Goal: Information Seeking & Learning: Compare options

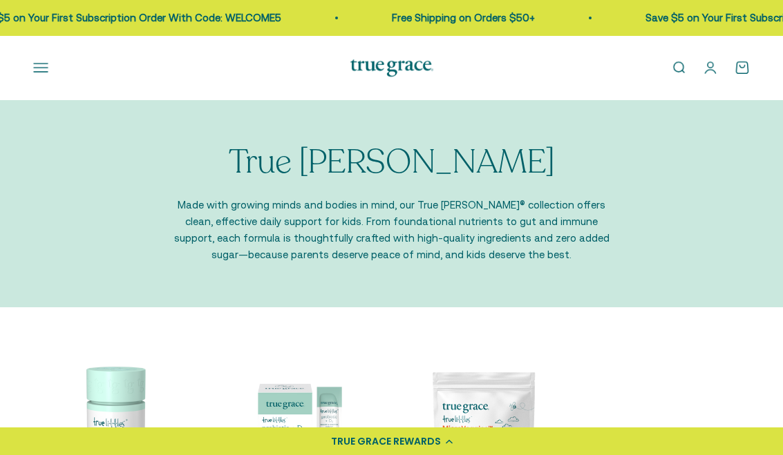
click at [43, 70] on button "Open navigation menu" at bounding box center [40, 67] width 15 height 15
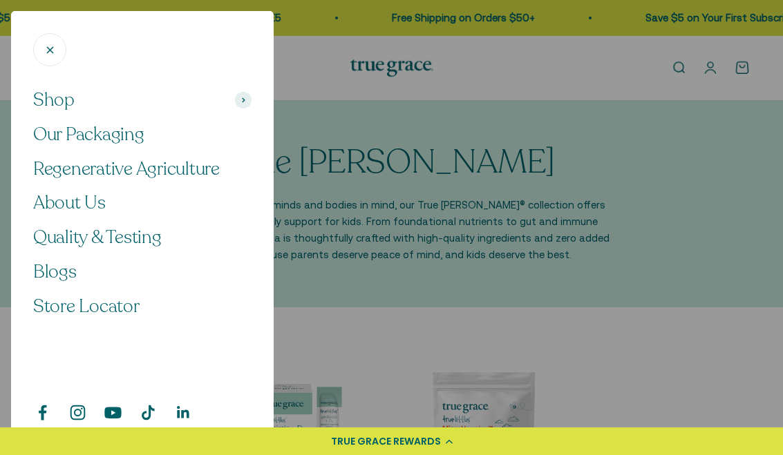
click at [51, 102] on span "Shop" at bounding box center [53, 99] width 41 height 23
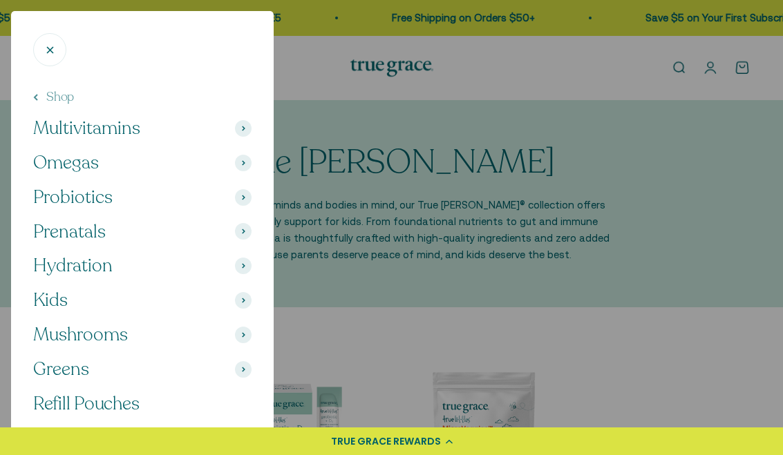
click at [75, 125] on span "Multivitamins" at bounding box center [86, 128] width 107 height 23
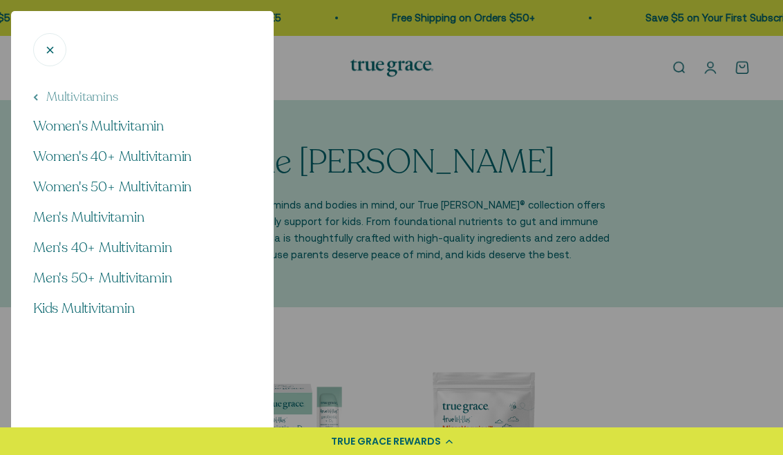
click at [68, 284] on span "Men's 50+ Multivitamin" at bounding box center [102, 278] width 139 height 19
click at [62, 246] on span "Men's 40+ Multivitamin" at bounding box center [102, 247] width 139 height 19
click at [77, 279] on span "Men's 50+ Multivitamin" at bounding box center [102, 278] width 139 height 19
click at [61, 217] on span "Men's Multivitamin" at bounding box center [88, 217] width 111 height 19
click at [51, 242] on span "Men's 40+ Multivitamin" at bounding box center [102, 247] width 139 height 19
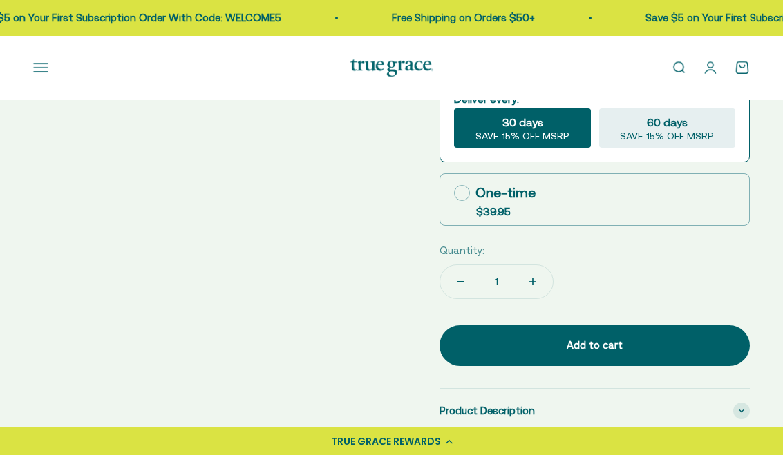
scroll to position [488, 0]
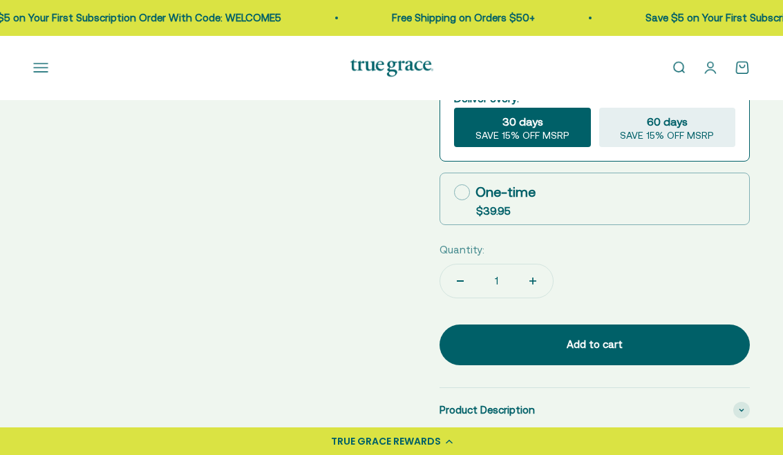
click at [458, 191] on icon at bounding box center [462, 192] width 16 height 16
click at [454, 192] on input "One-time $39.95" at bounding box center [453, 192] width 1 height 1
radio input "true"
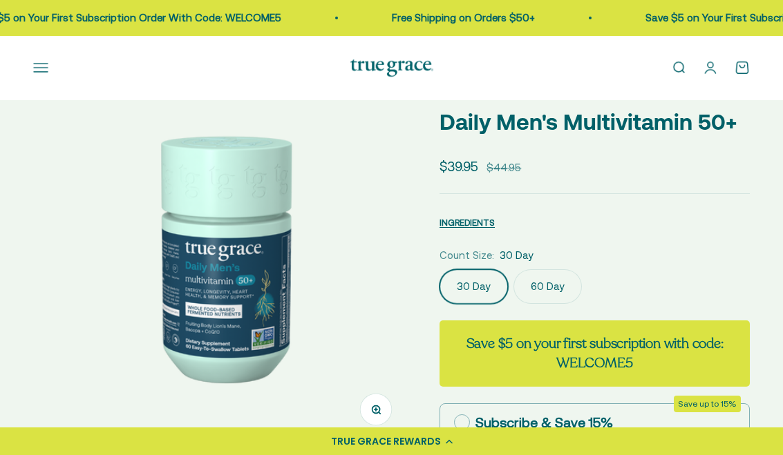
scroll to position [65, 0]
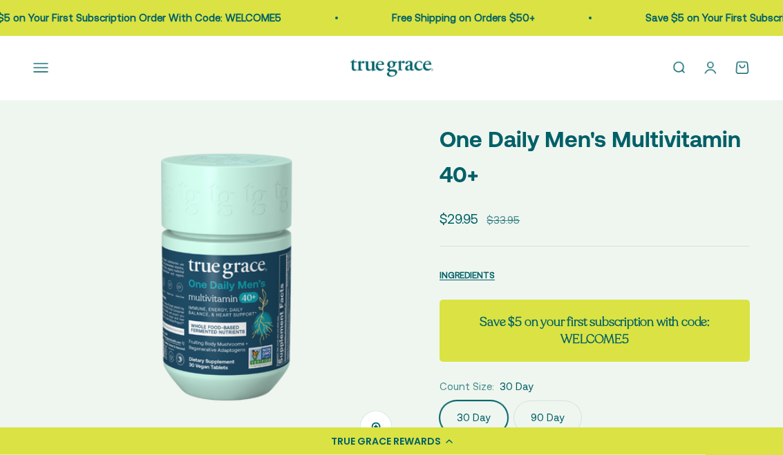
scroll to position [48, 0]
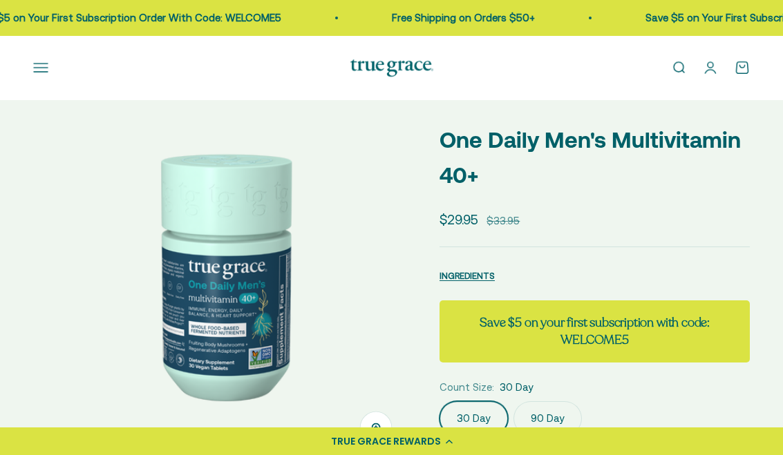
click at [471, 278] on span "INGREDIENTS" at bounding box center [466, 276] width 55 height 10
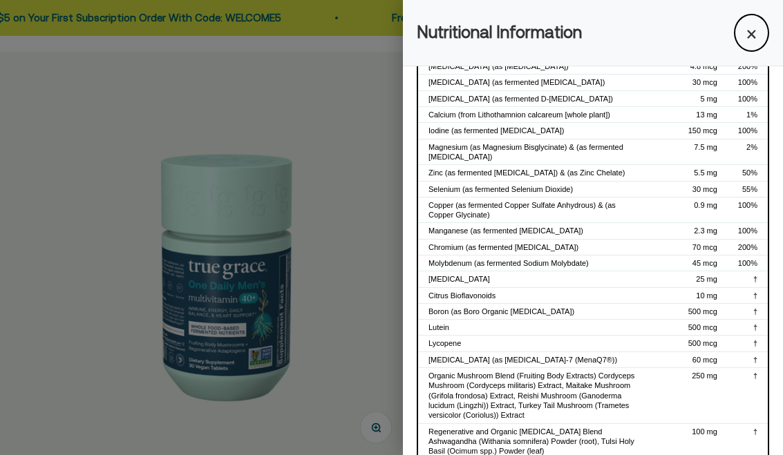
scroll to position [274, 0]
click at [745, 49] on button "×" at bounding box center [751, 33] width 35 height 38
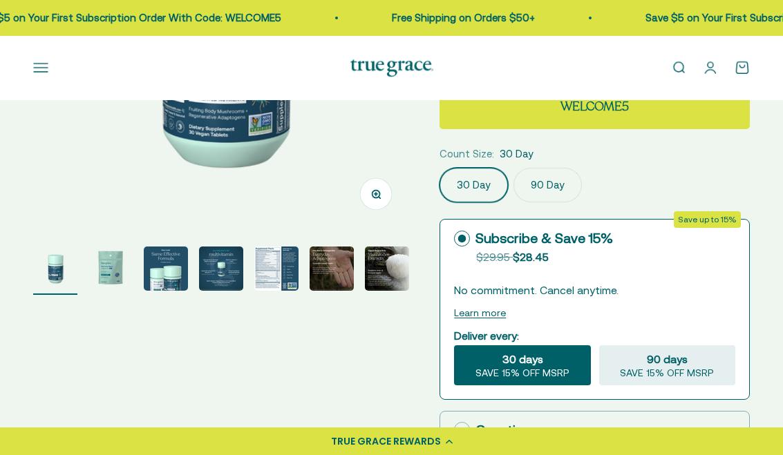
scroll to position [284, 0]
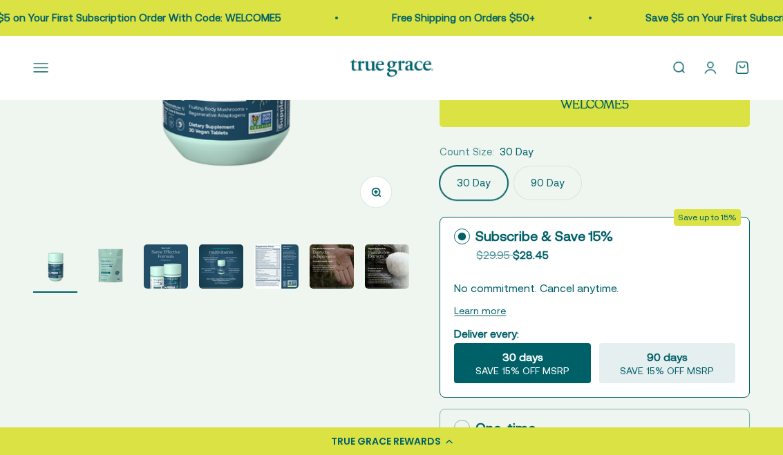
click at [484, 430] on div "One-time" at bounding box center [495, 428] width 82 height 21
click at [454, 428] on input "One-time $29.95" at bounding box center [453, 428] width 1 height 1
radio input "true"
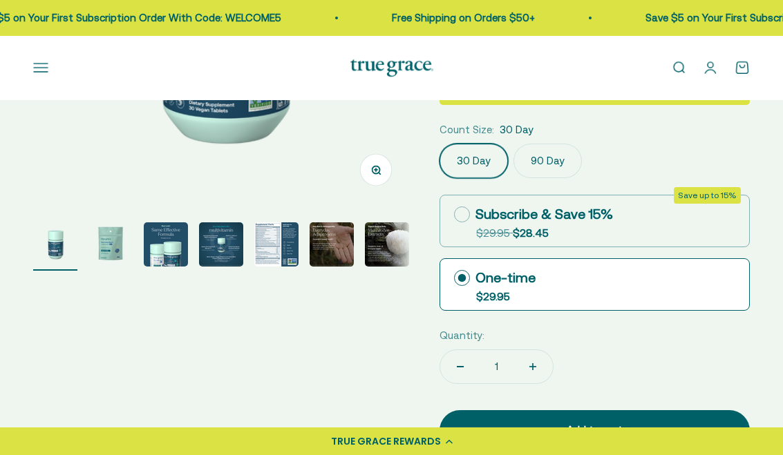
scroll to position [296, 0]
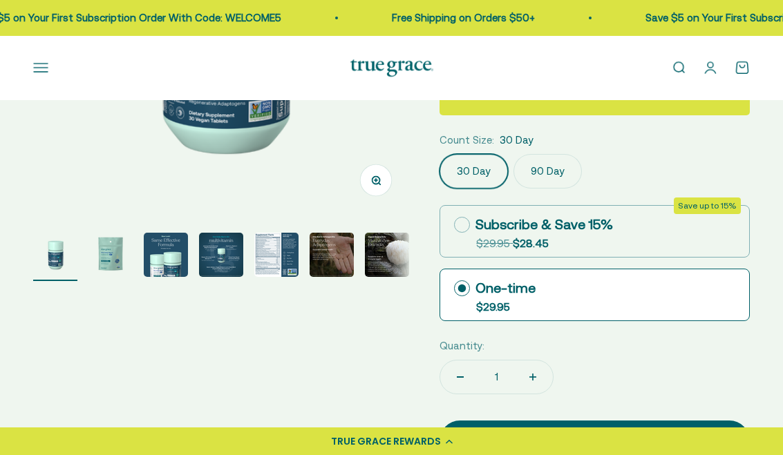
click at [547, 165] on label "90 Day" at bounding box center [547, 171] width 68 height 35
click at [439, 154] on input "90 Day" at bounding box center [439, 153] width 1 height 1
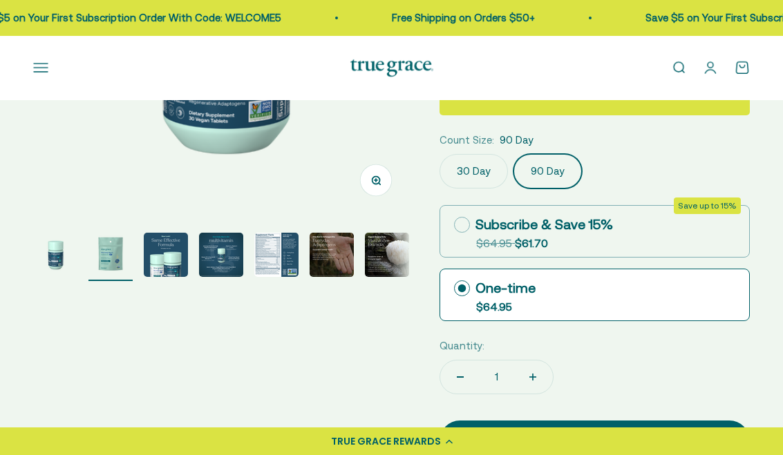
scroll to position [0, 387]
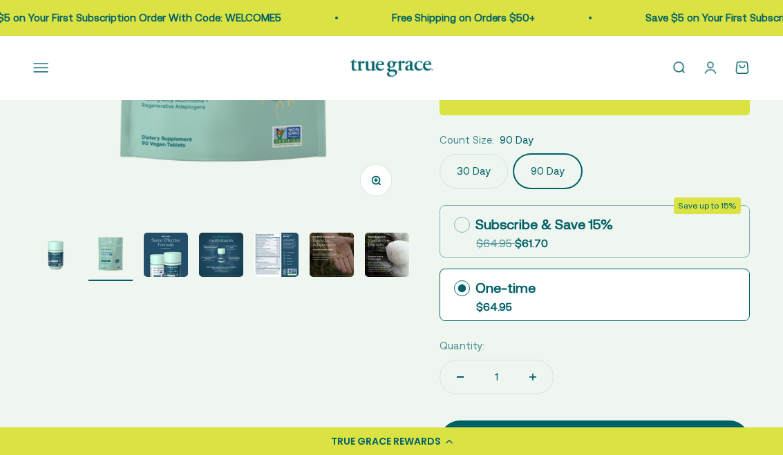
click at [107, 254] on img "Go to item 2" at bounding box center [110, 255] width 44 height 44
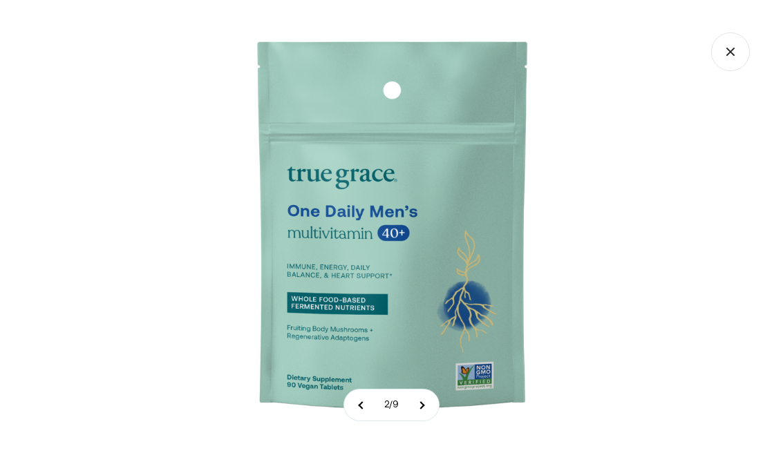
scroll to position [26, 0]
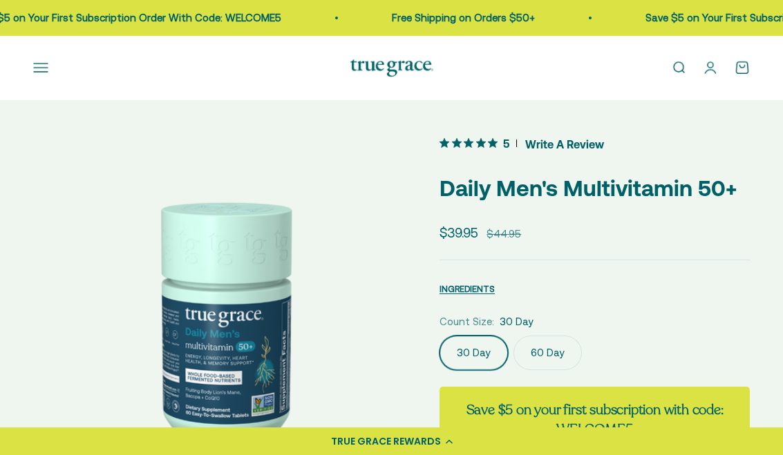
click at [543, 347] on label "60 Day" at bounding box center [547, 353] width 68 height 35
click at [439, 336] on input "60 Day" at bounding box center [439, 335] width 1 height 1
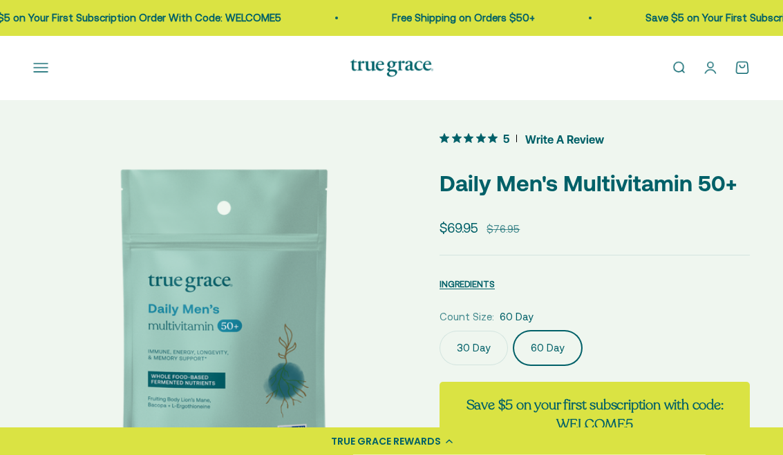
scroll to position [16, 0]
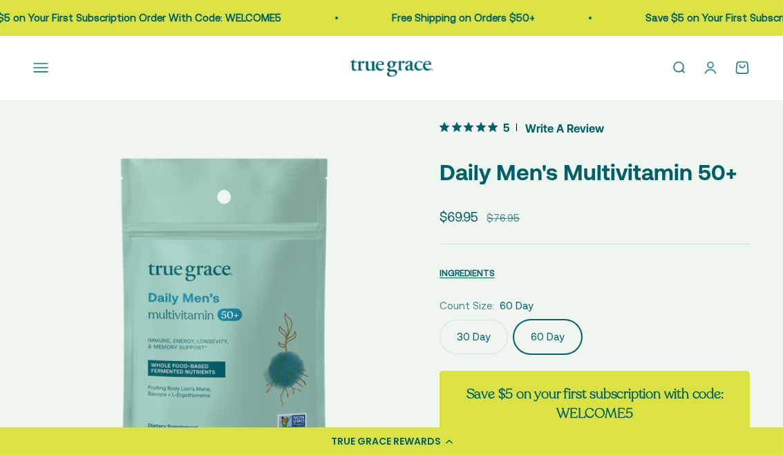
click at [458, 277] on span "INGREDIENTS" at bounding box center [466, 273] width 55 height 10
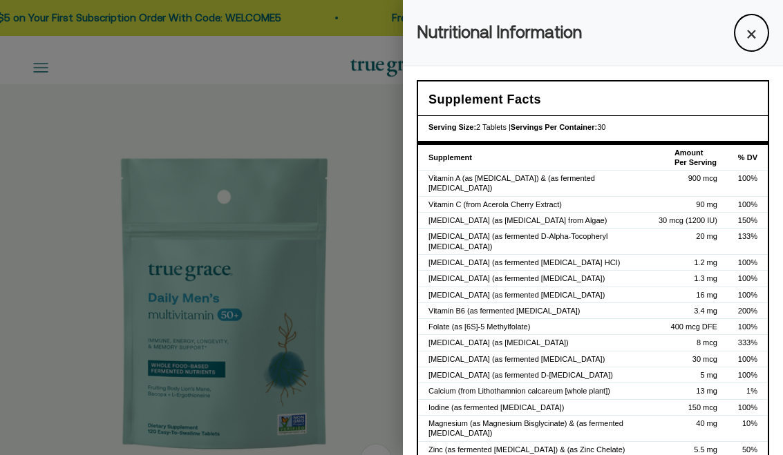
click at [752, 28] on button "×" at bounding box center [751, 33] width 35 height 38
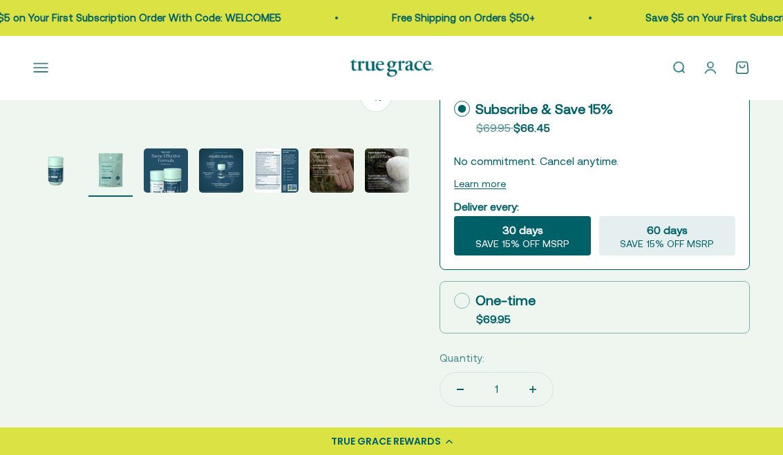
scroll to position [379, 0]
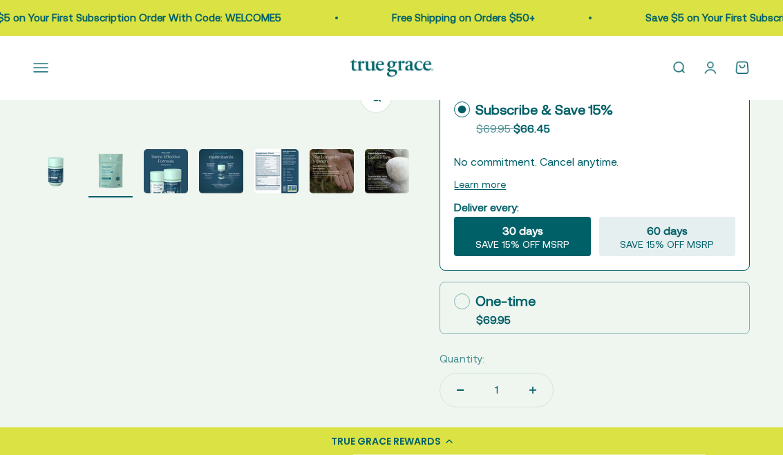
click at [468, 301] on icon at bounding box center [462, 302] width 16 height 16
click at [454, 302] on input "One-time $69.95" at bounding box center [453, 302] width 1 height 1
radio input "true"
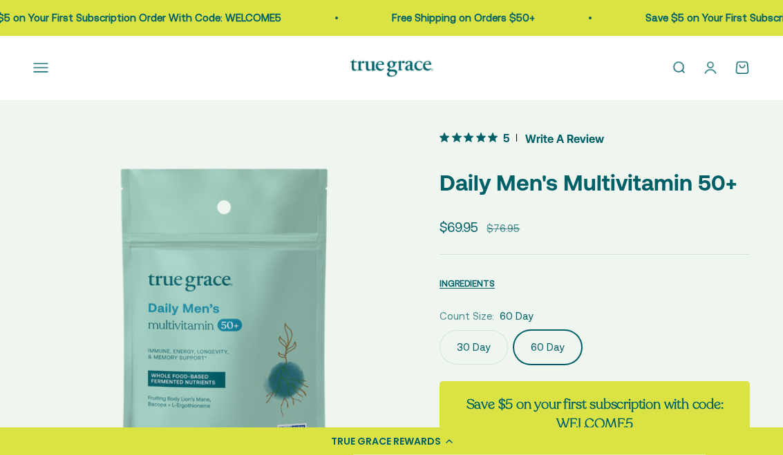
scroll to position [0, 0]
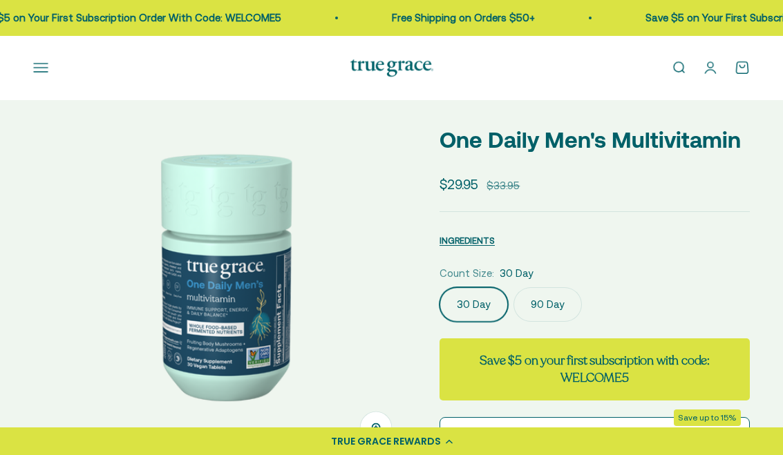
scroll to position [55, 0]
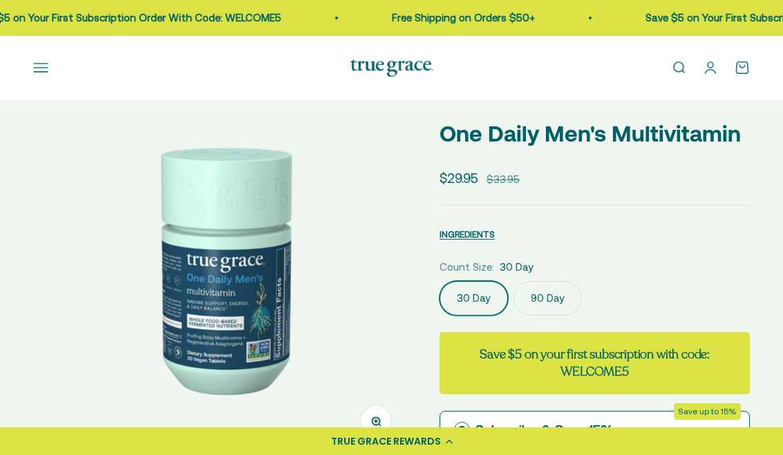
click at [473, 236] on span "INGREDIENTS" at bounding box center [466, 234] width 55 height 10
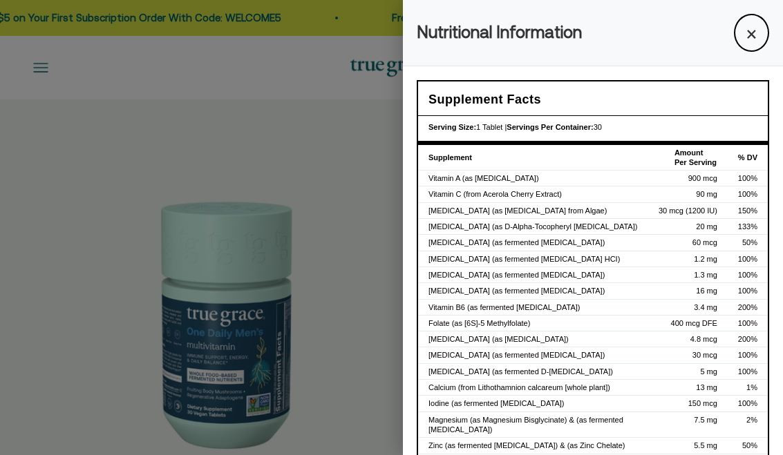
scroll to position [0, 0]
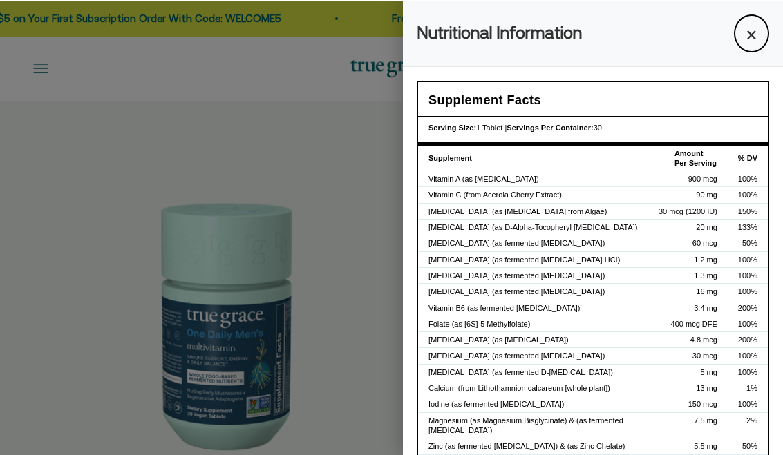
click at [750, 38] on button "×" at bounding box center [751, 33] width 35 height 38
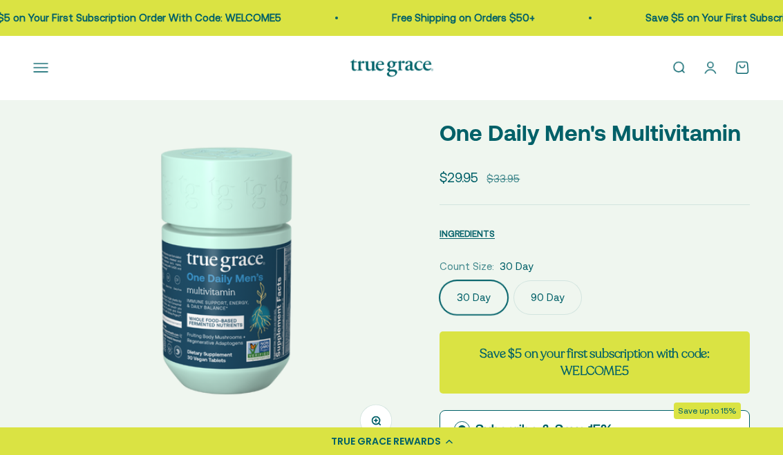
scroll to position [63, 0]
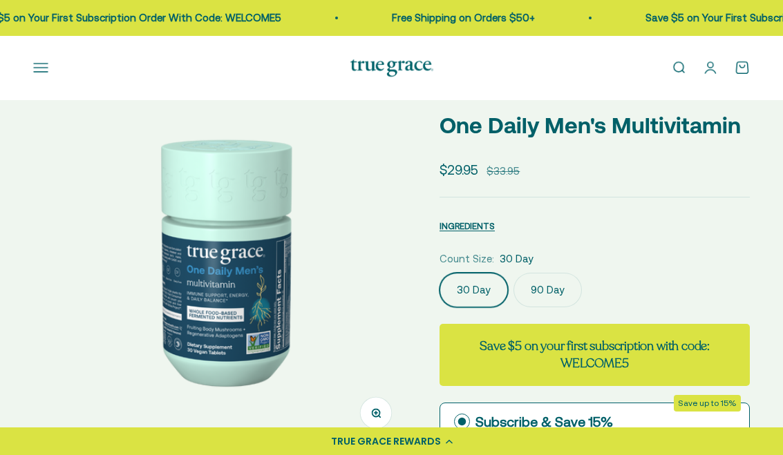
click at [553, 287] on label "90 Day" at bounding box center [547, 290] width 68 height 35
click at [439, 273] on input "90 Day" at bounding box center [439, 272] width 1 height 1
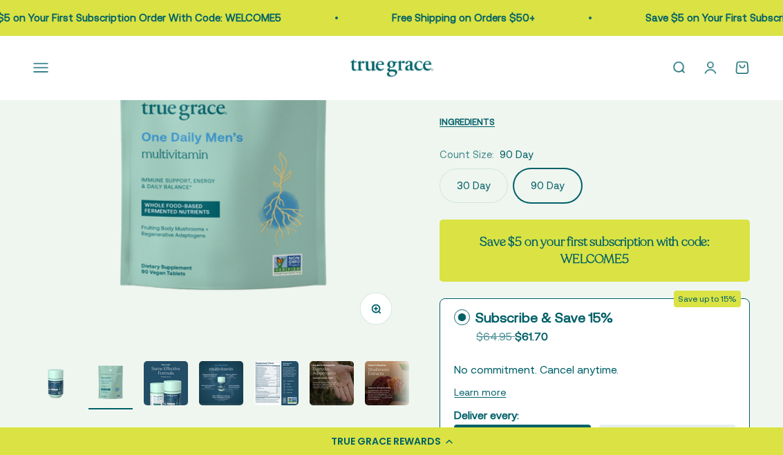
scroll to position [172, 0]
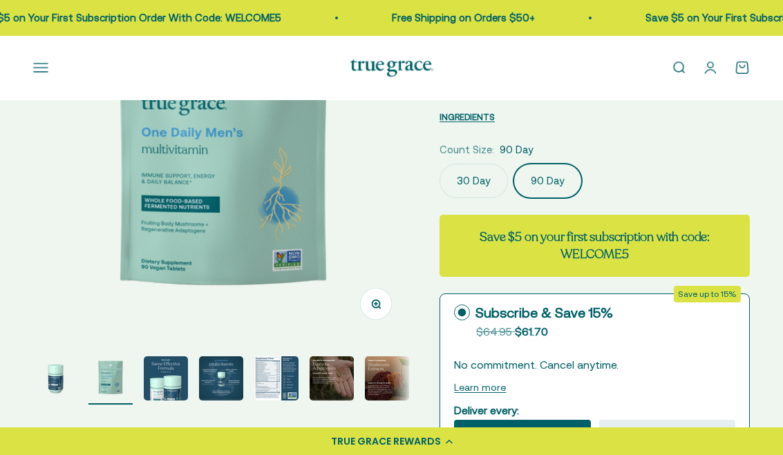
click at [282, 386] on img "Go to item 5" at bounding box center [276, 378] width 44 height 44
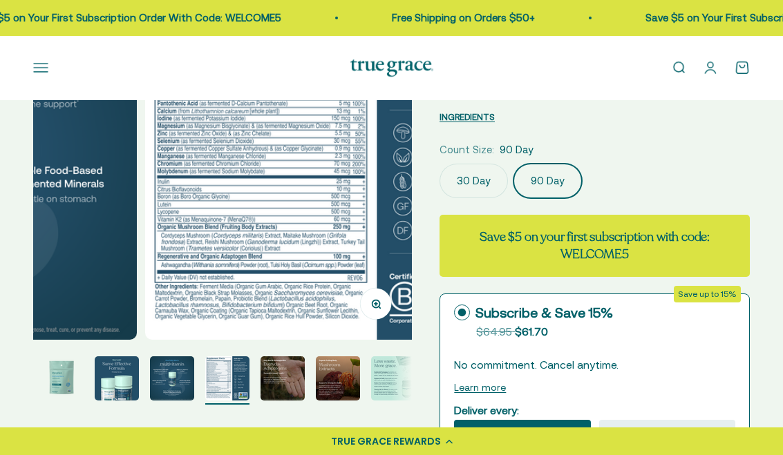
scroll to position [0, 54]
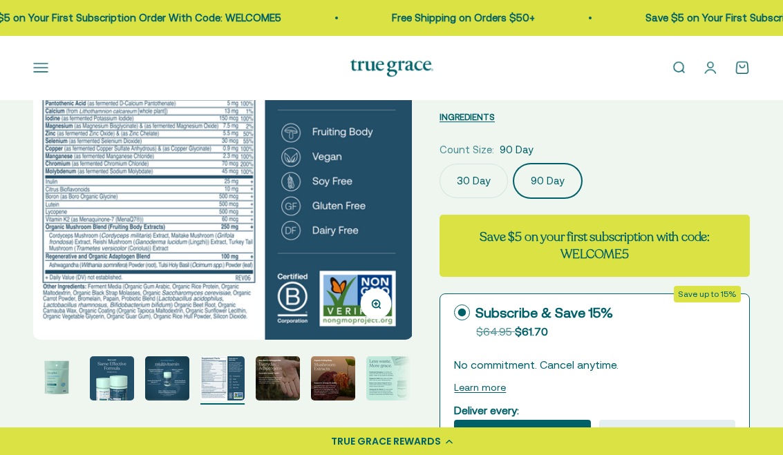
click at [252, 190] on img at bounding box center [222, 150] width 379 height 379
click at [237, 226] on img at bounding box center [222, 150] width 379 height 379
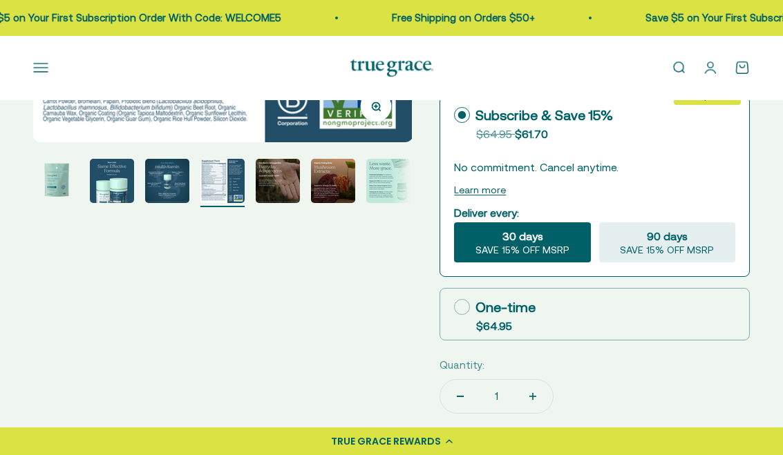
scroll to position [360, 0]
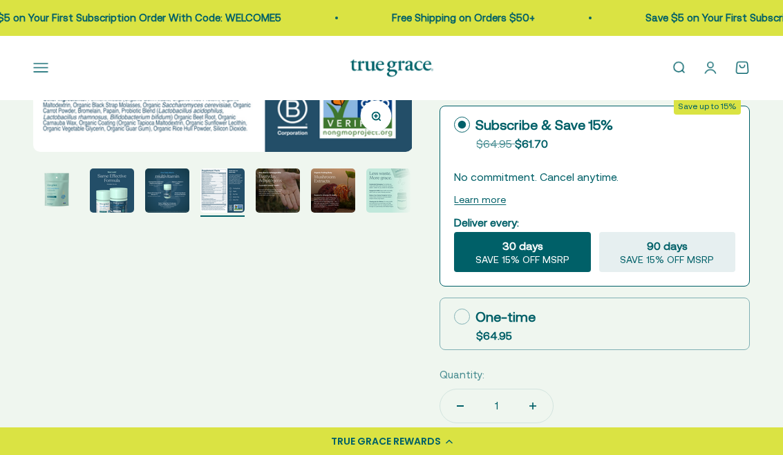
click at [464, 316] on icon at bounding box center [462, 317] width 16 height 16
click at [454, 316] on input "One-time $64.95" at bounding box center [453, 316] width 1 height 1
radio input "true"
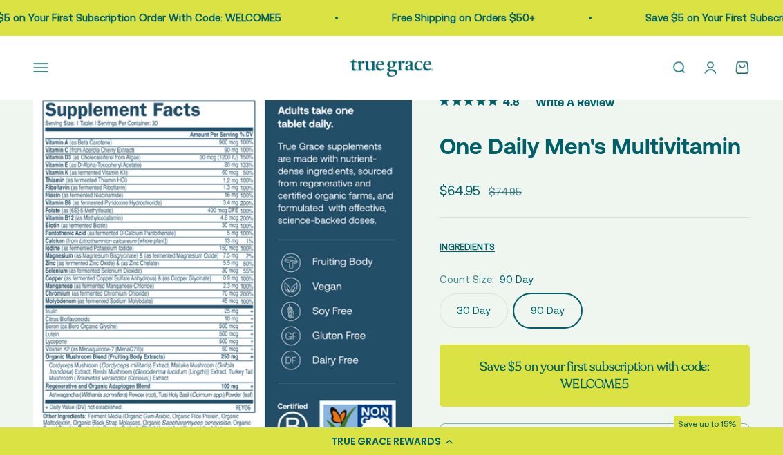
scroll to position [0, 0]
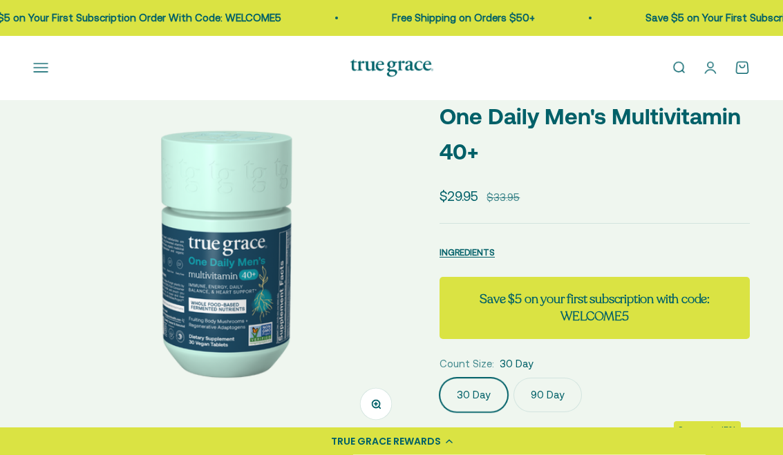
scroll to position [74, 0]
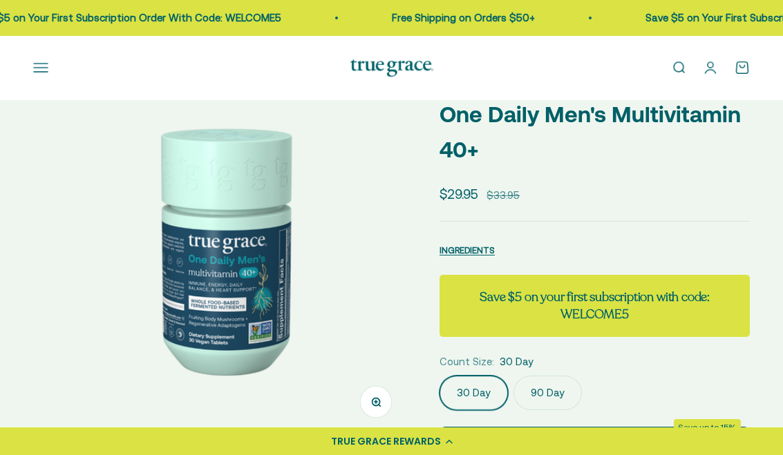
click at [466, 256] on button "INGREDIENTS" at bounding box center [466, 250] width 55 height 17
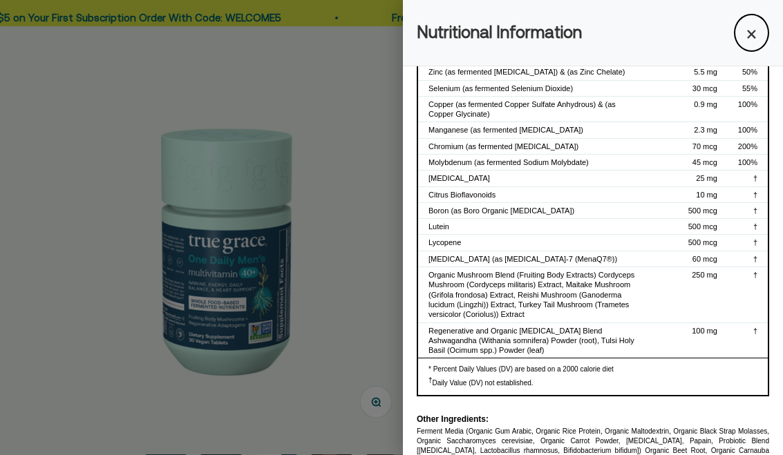
scroll to position [373, 0]
